Goal: Task Accomplishment & Management: Manage account settings

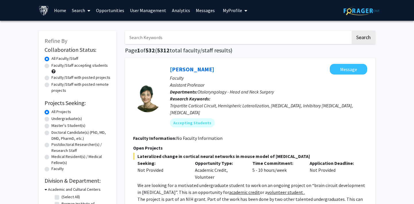
click at [225, 9] on span "My Profile" at bounding box center [232, 10] width 19 height 6
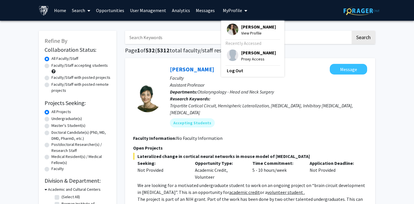
click at [227, 55] on img at bounding box center [232, 54] width 11 height 11
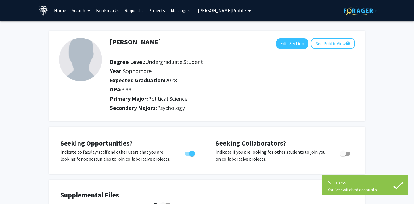
click at [131, 9] on link "Requests" at bounding box center [134, 10] width 24 height 20
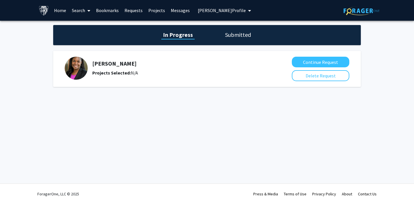
click at [227, 34] on h1 "Submitted" at bounding box center [237, 35] width 29 height 8
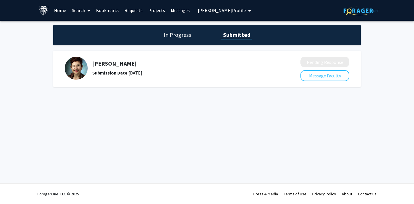
click at [181, 34] on h1 "In Progress" at bounding box center [177, 35] width 31 height 8
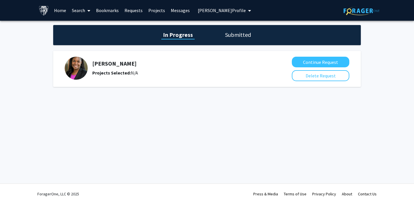
click at [110, 11] on link "Bookmarks" at bounding box center [107, 10] width 28 height 20
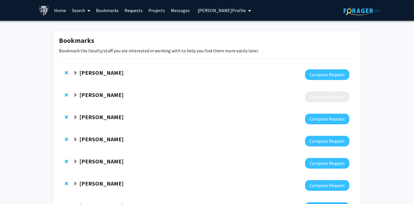
click at [130, 9] on link "Requests" at bounding box center [134, 10] width 24 height 20
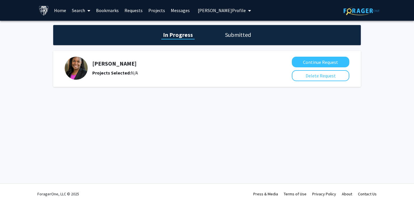
click at [232, 36] on h1 "Submitted" at bounding box center [237, 35] width 29 height 8
